Goal: Transaction & Acquisition: Purchase product/service

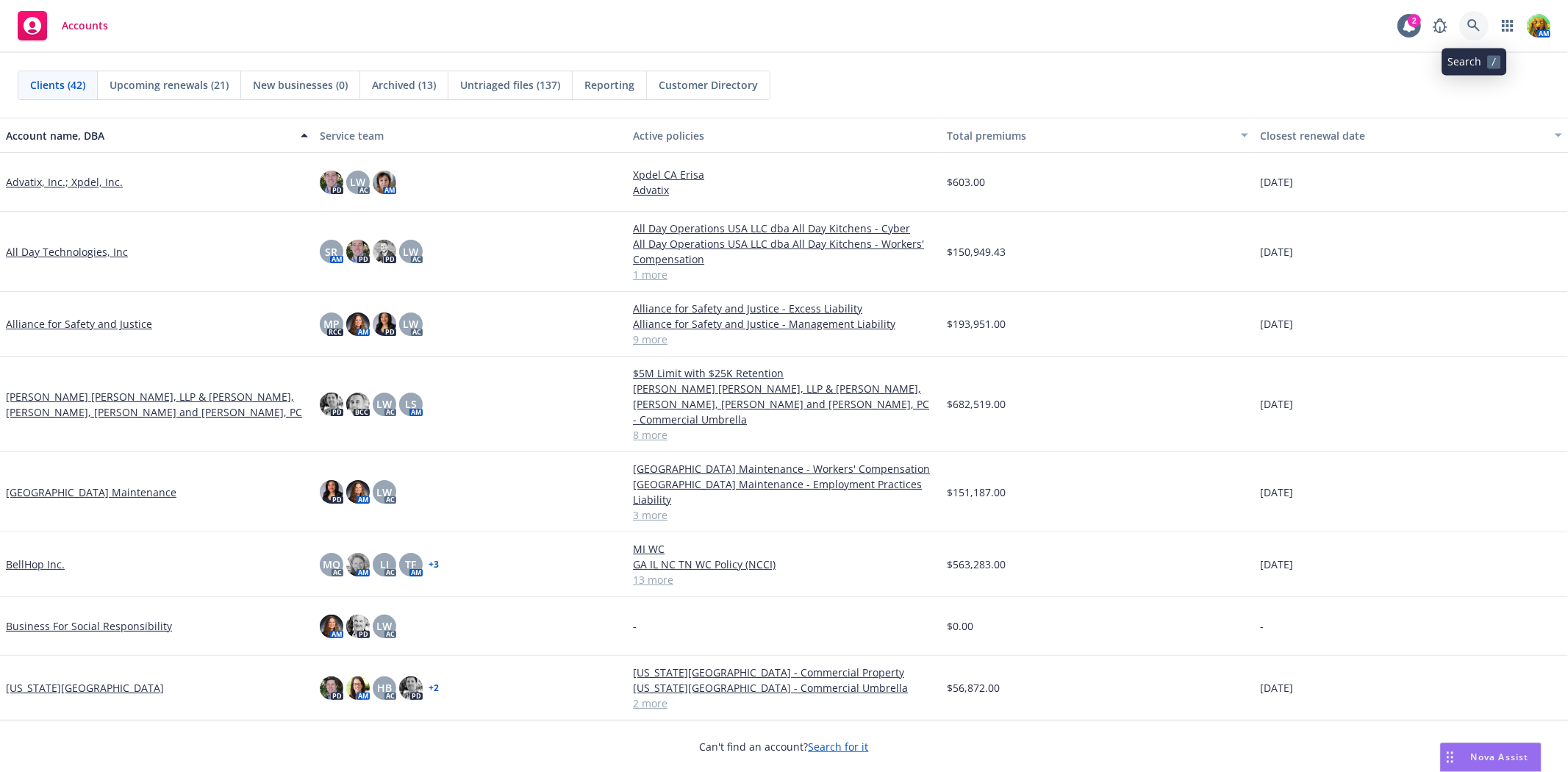
click at [1475, 21] on icon at bounding box center [1474, 25] width 13 height 13
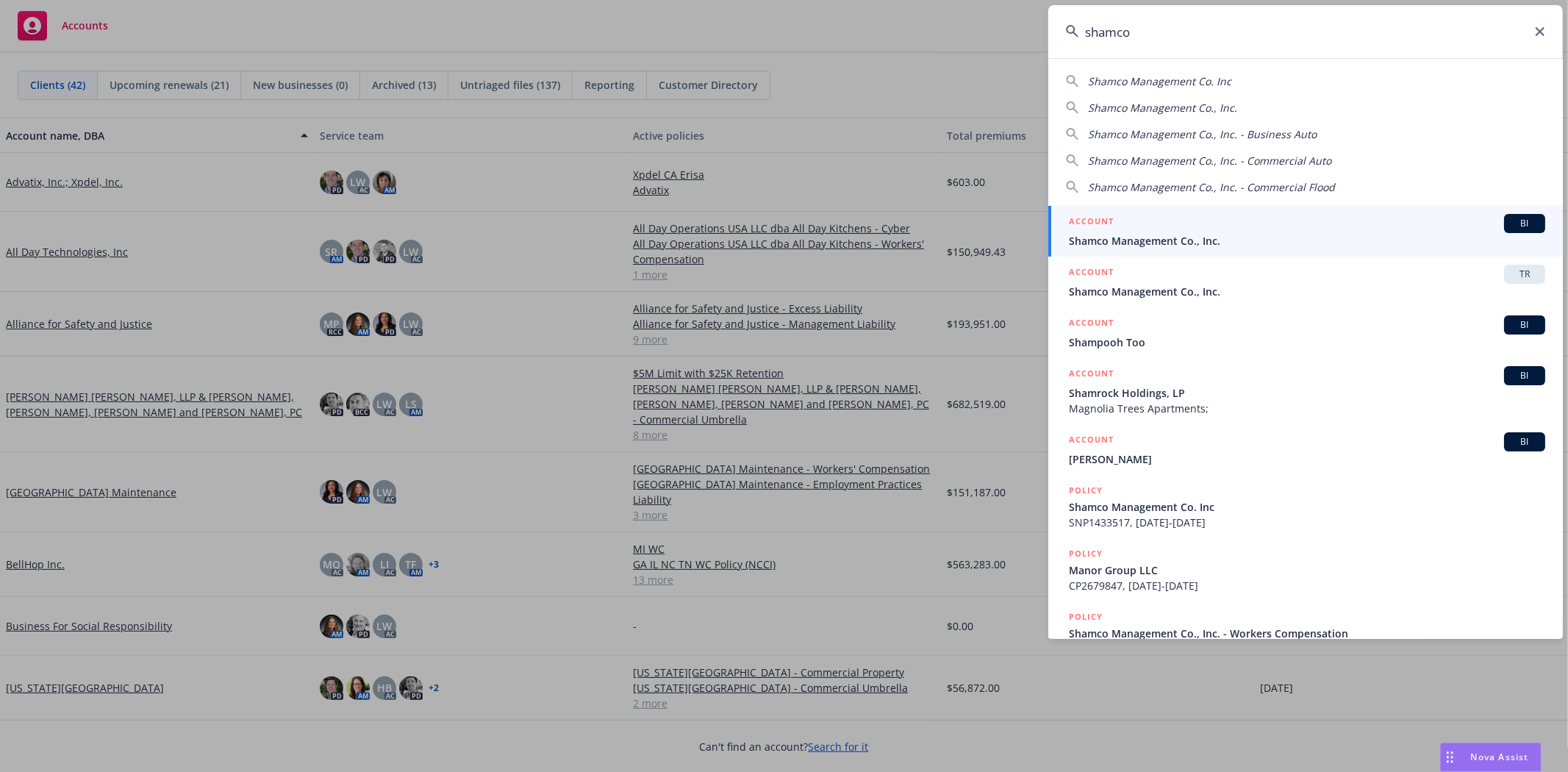
type input "shamco"
click at [1204, 243] on span "Shamco Management Co., Inc." at bounding box center [1307, 240] width 477 height 16
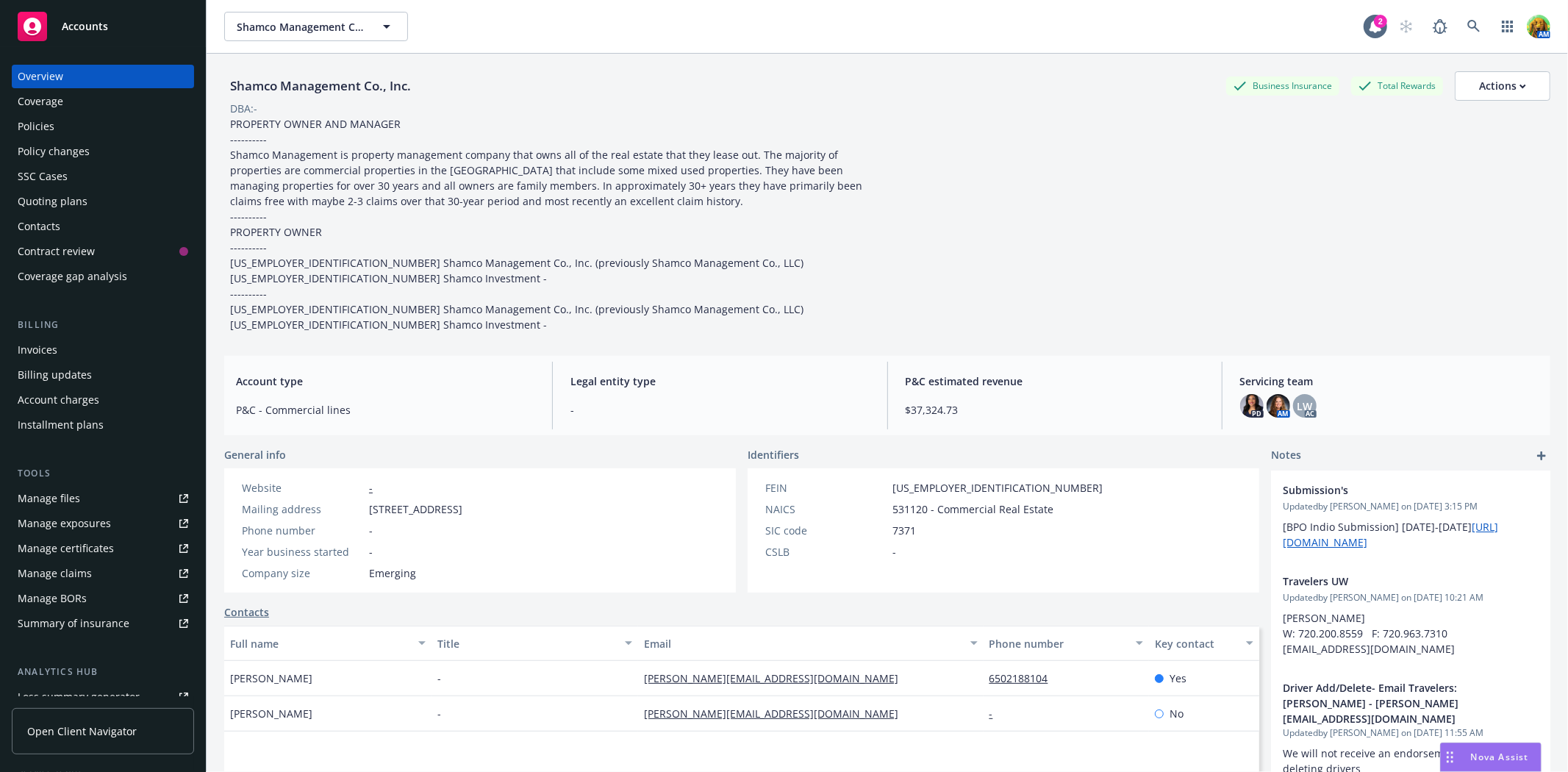
click at [74, 207] on div "Quoting plans" at bounding box center [52, 201] width 70 height 23
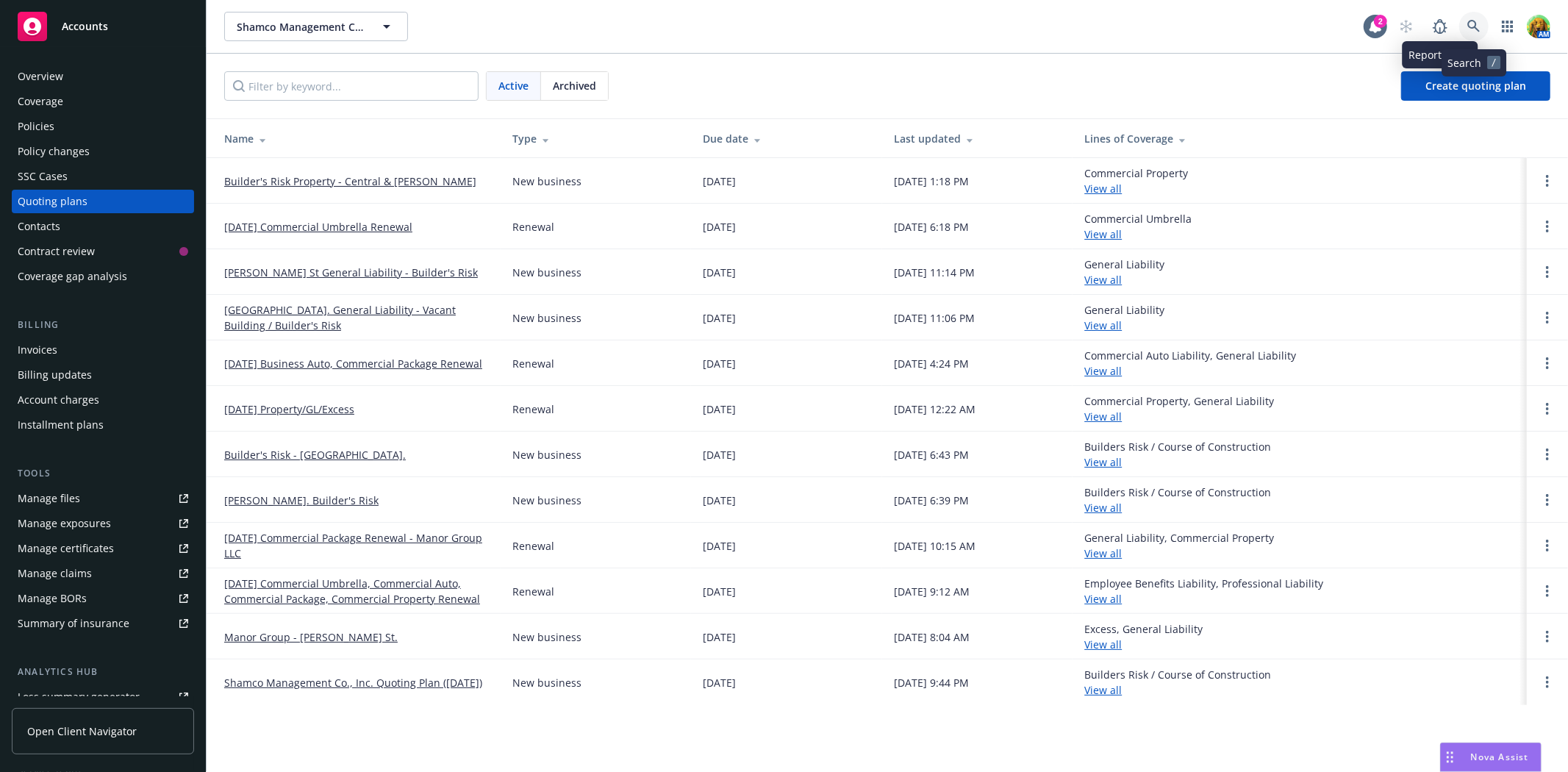
click at [1474, 22] on icon at bounding box center [1474, 26] width 13 height 13
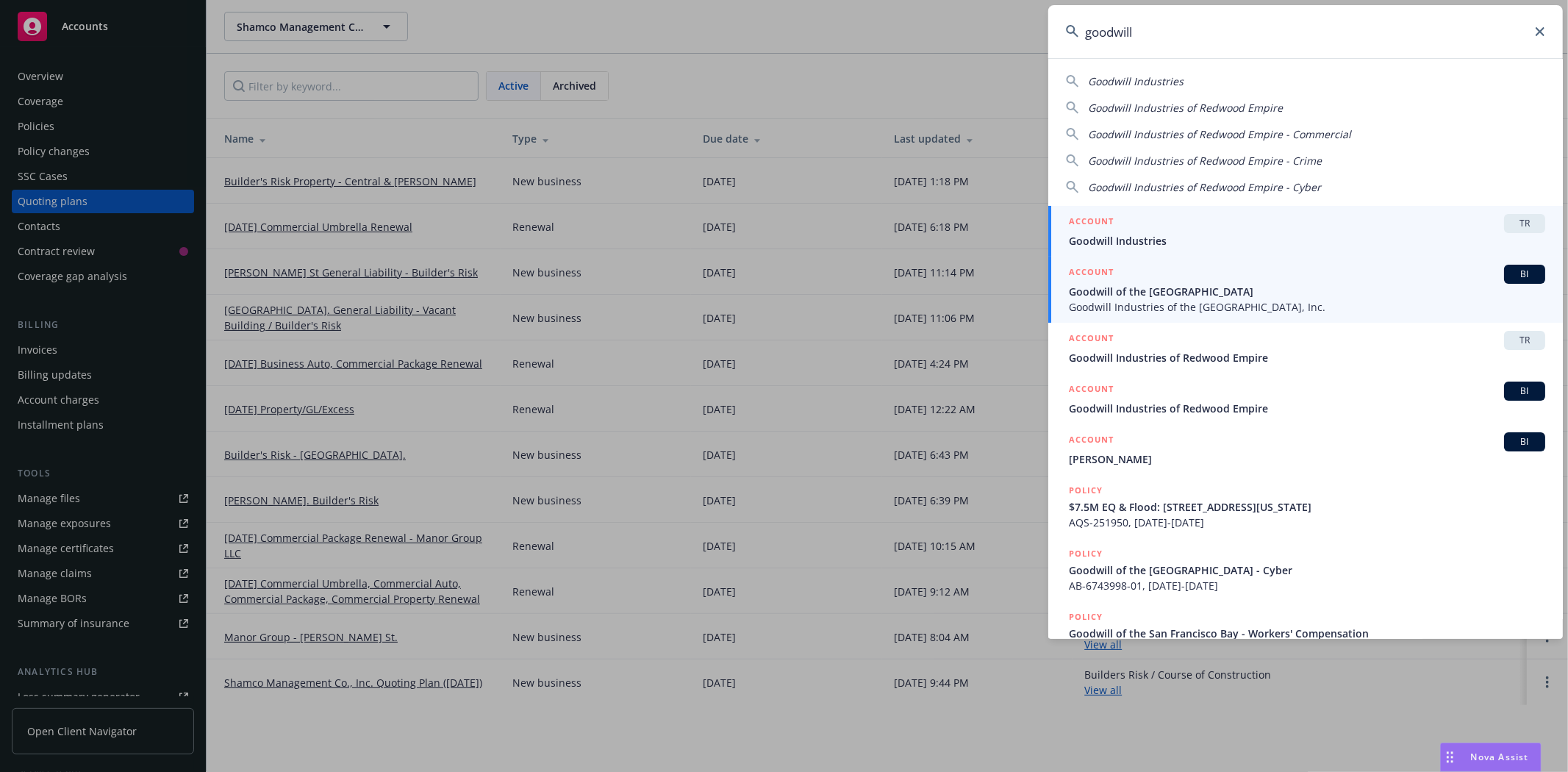
type input "goodwill"
click at [1192, 292] on span "Goodwill of the [GEOGRAPHIC_DATA]" at bounding box center [1307, 292] width 477 height 16
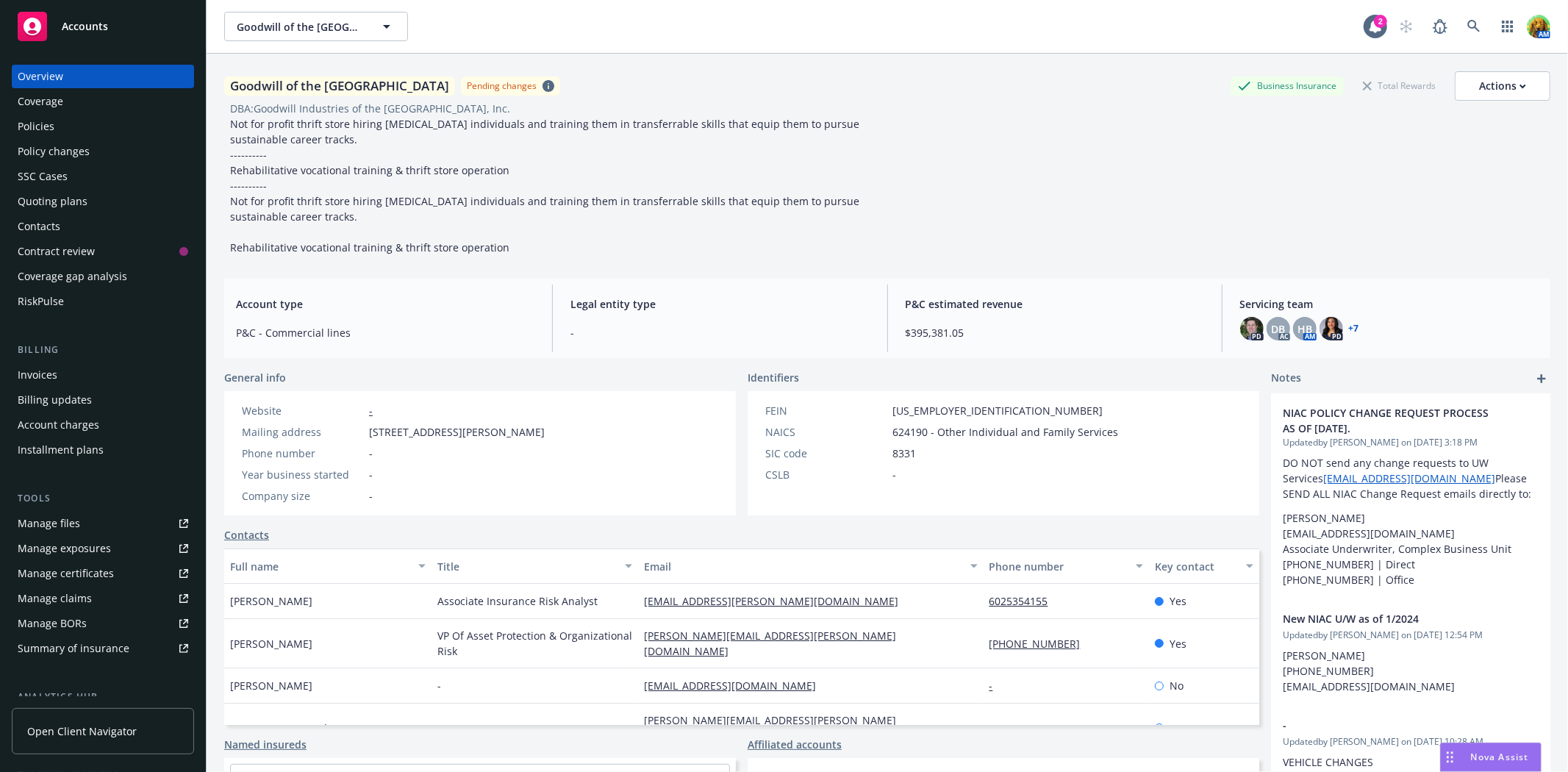
click at [33, 127] on div "Policies" at bounding box center [36, 126] width 36 height 23
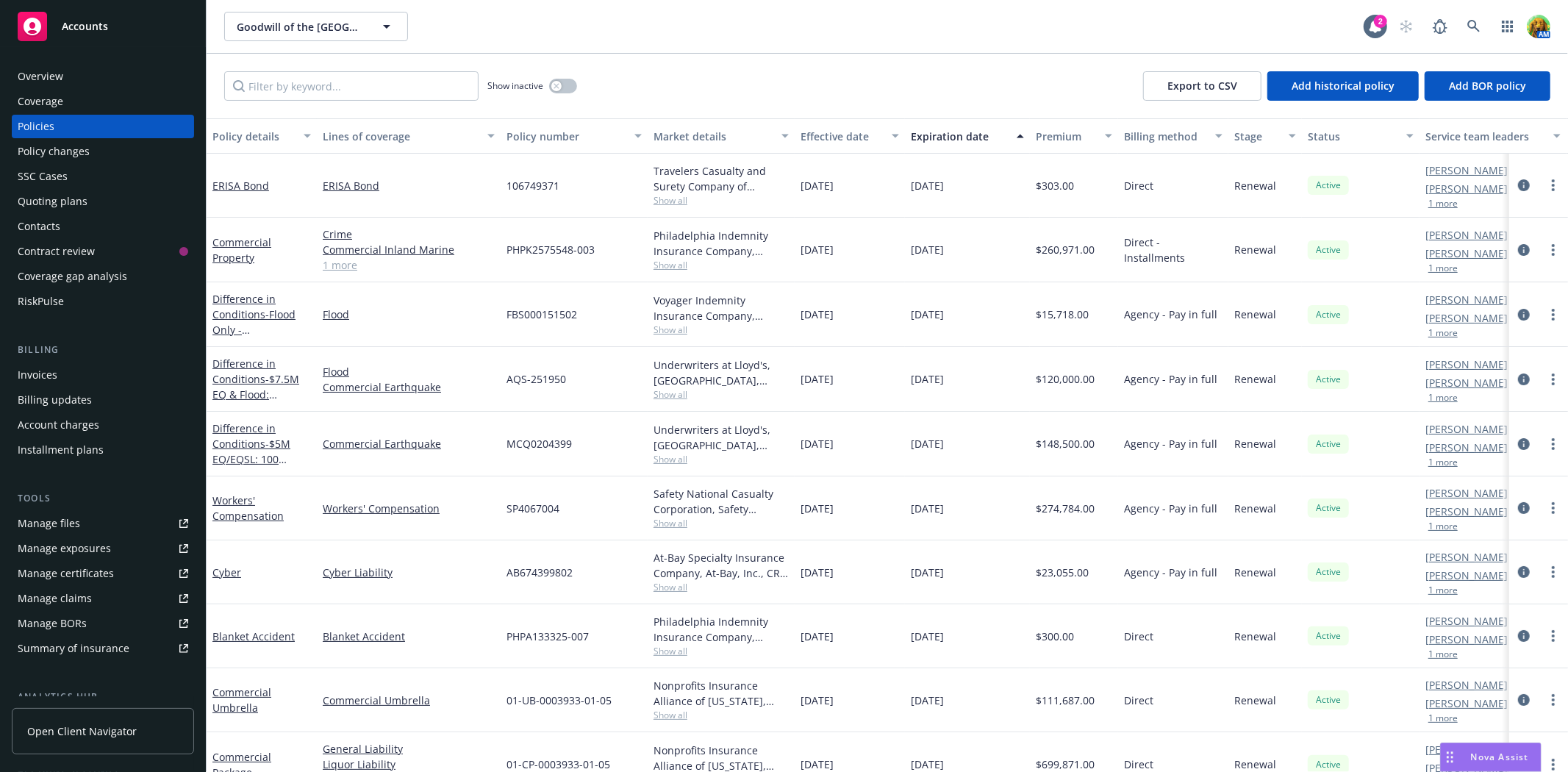
click at [47, 202] on div "Quoting plans" at bounding box center [52, 201] width 70 height 23
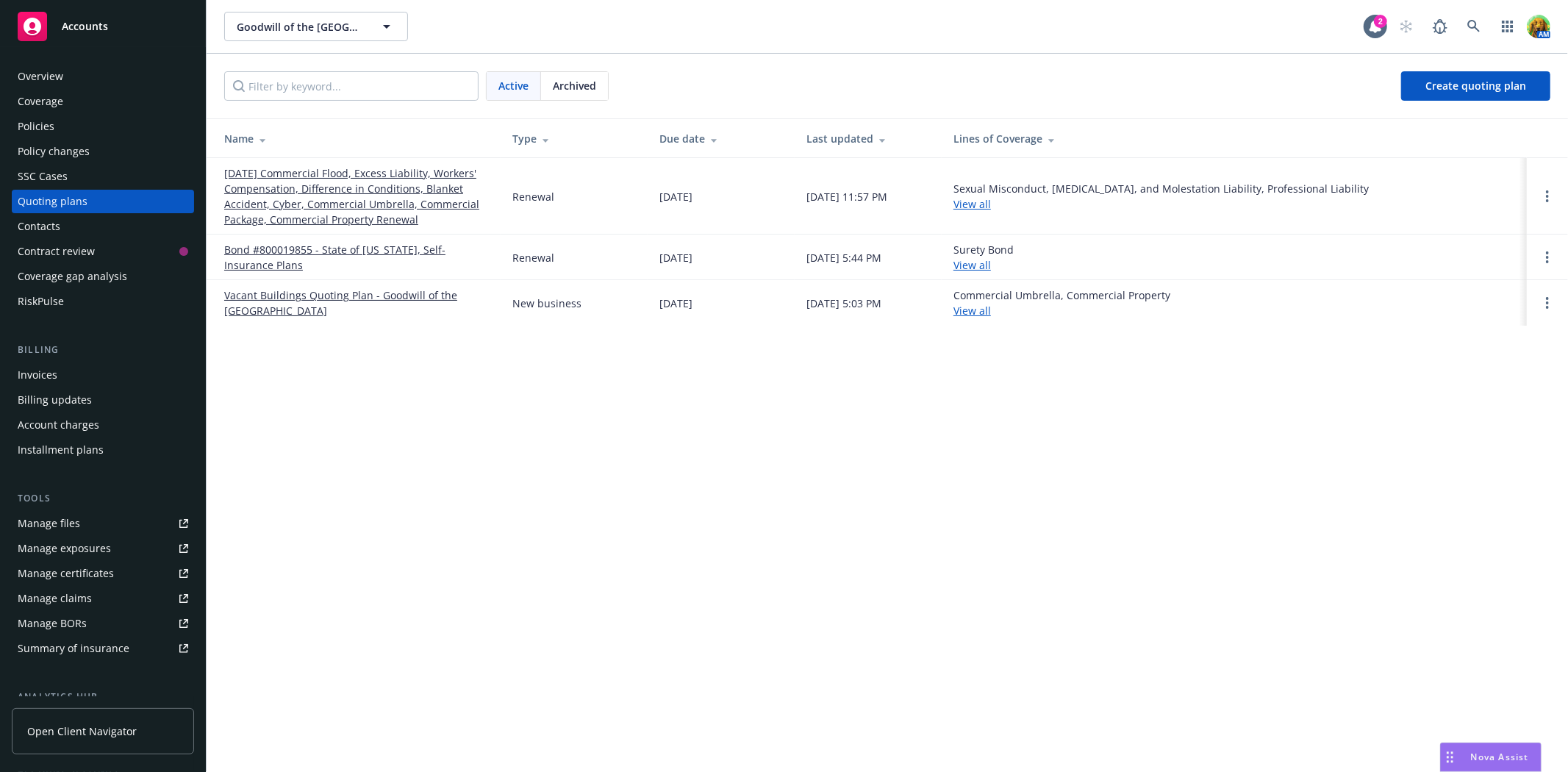
click at [399, 173] on link "[DATE] Commercial Flood, Excess Liability, Workers' Compensation, Difference in…" at bounding box center [356, 196] width 264 height 62
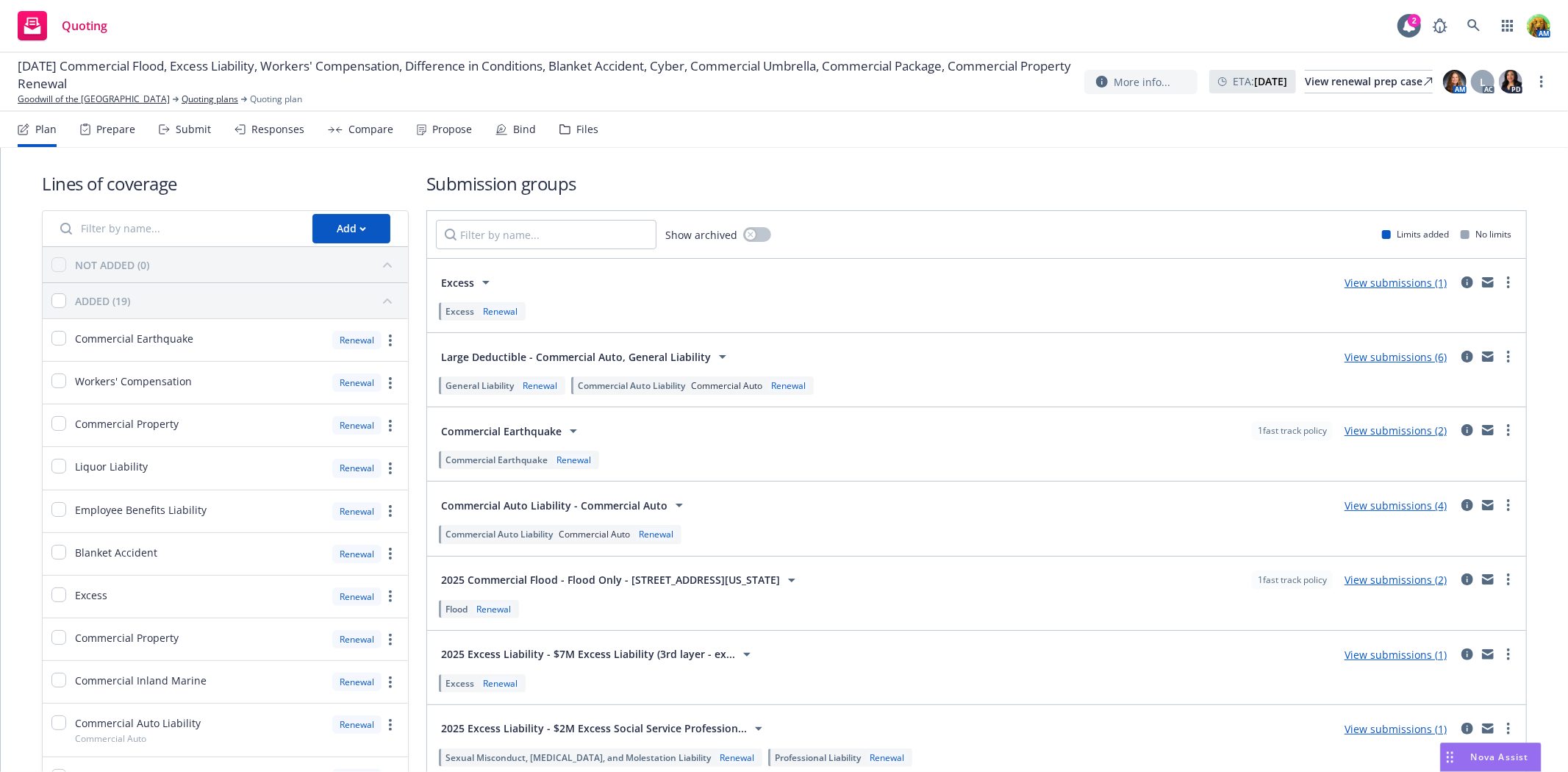
click at [518, 130] on div "Bind" at bounding box center [524, 129] width 22 height 12
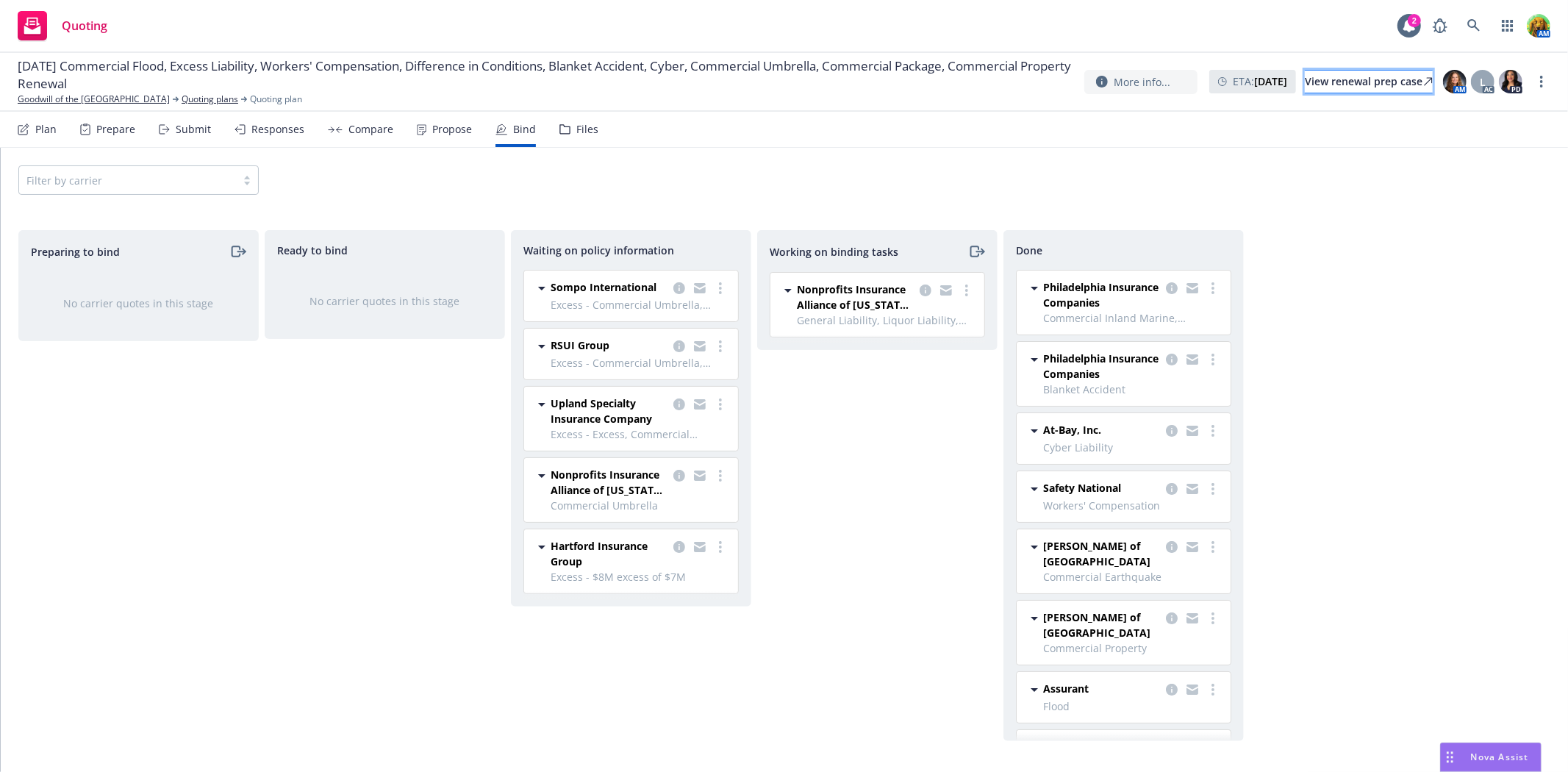
click at [1327, 79] on div "View renewal prep case" at bounding box center [1368, 82] width 128 height 22
